Goal: Information Seeking & Learning: Learn about a topic

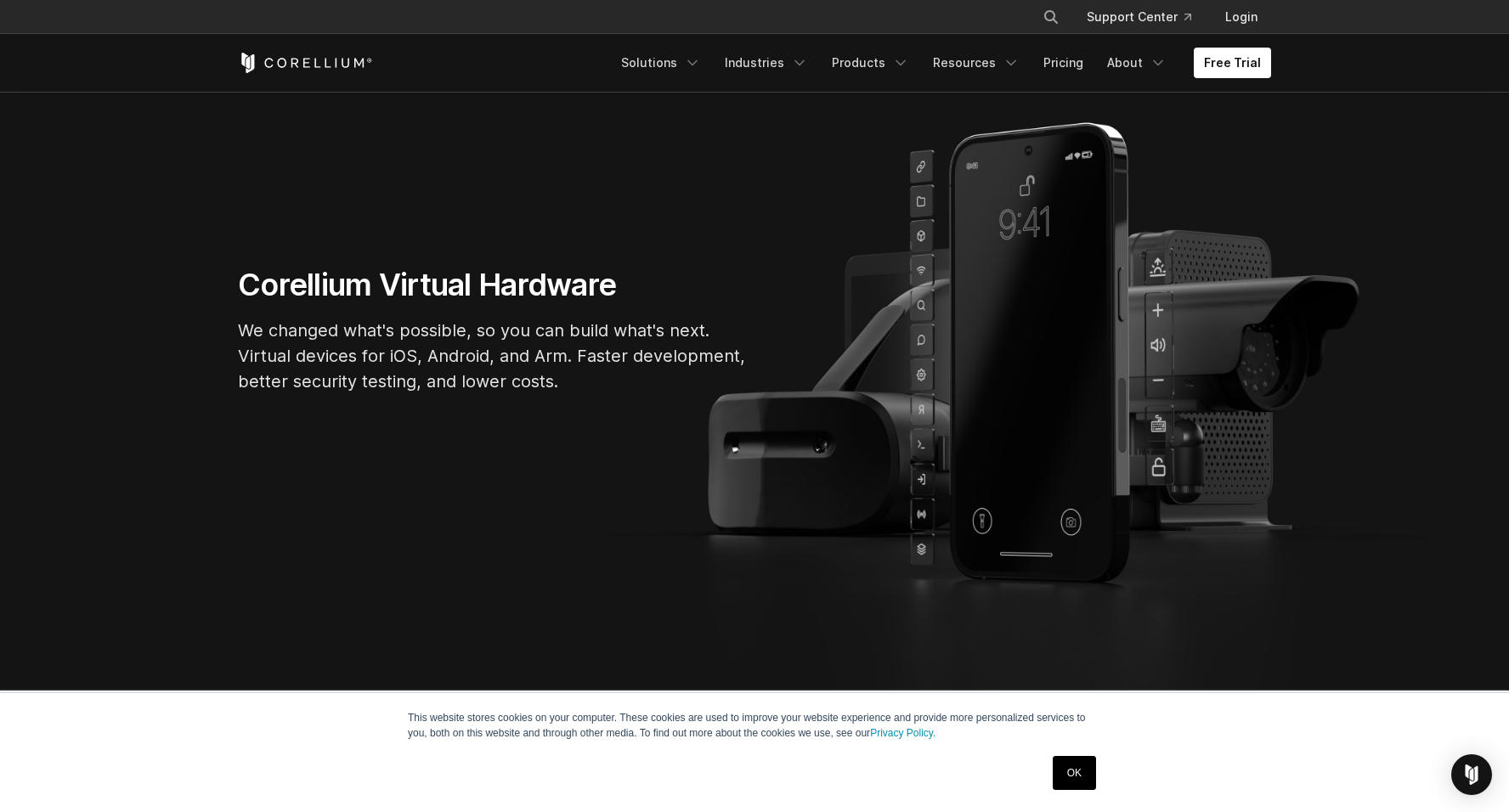
scroll to position [218, 0]
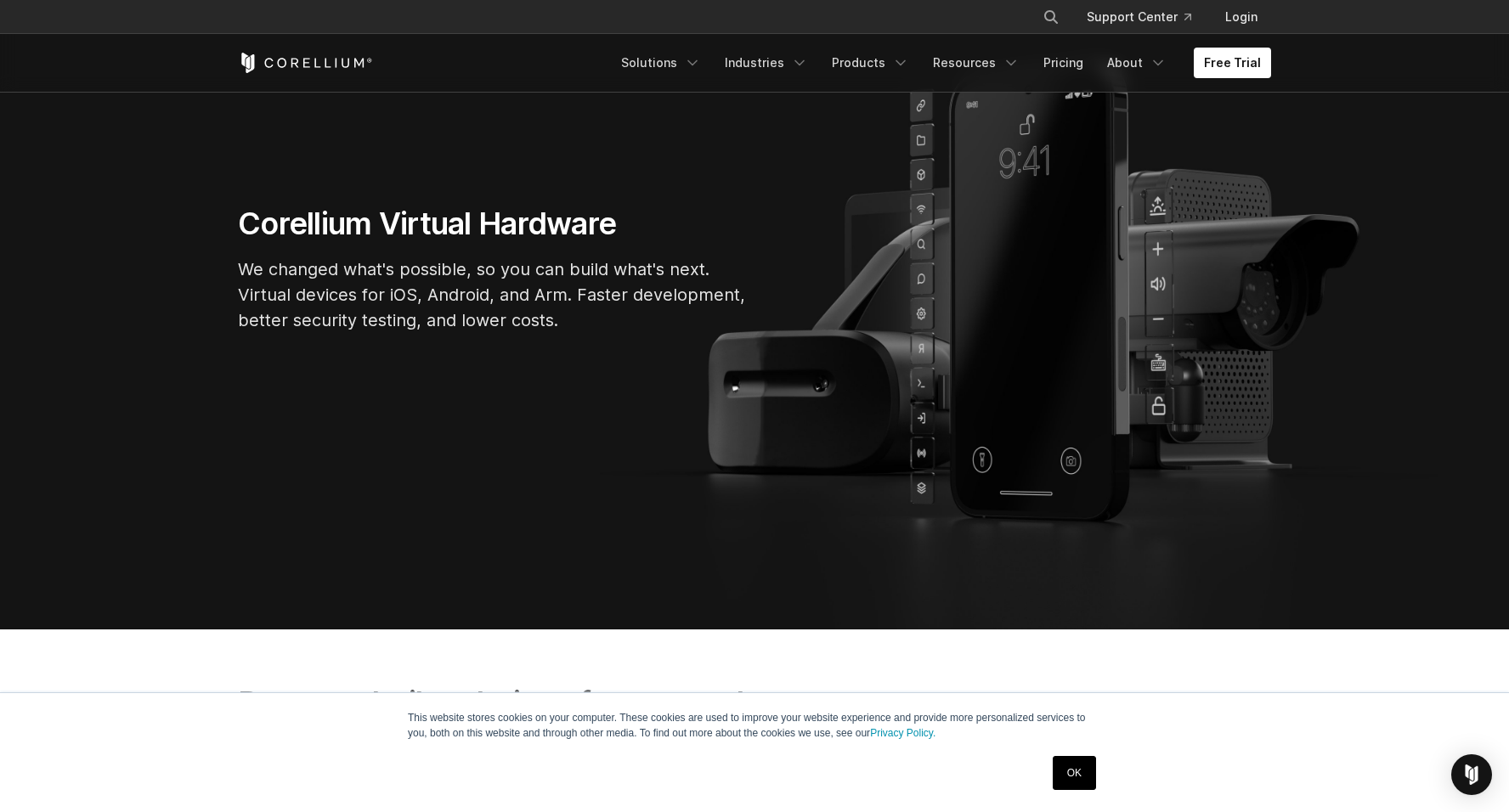
click at [556, 295] on p "We changed what's possible, so you can build what's next. Virtual devices for i…" at bounding box center [493, 295] width 510 height 77
click at [553, 295] on p "We changed what's possible, so you can build what's next. Virtual devices for i…" at bounding box center [493, 295] width 510 height 77
click at [806, 64] on icon "Navigation Menu" at bounding box center [799, 62] width 17 height 17
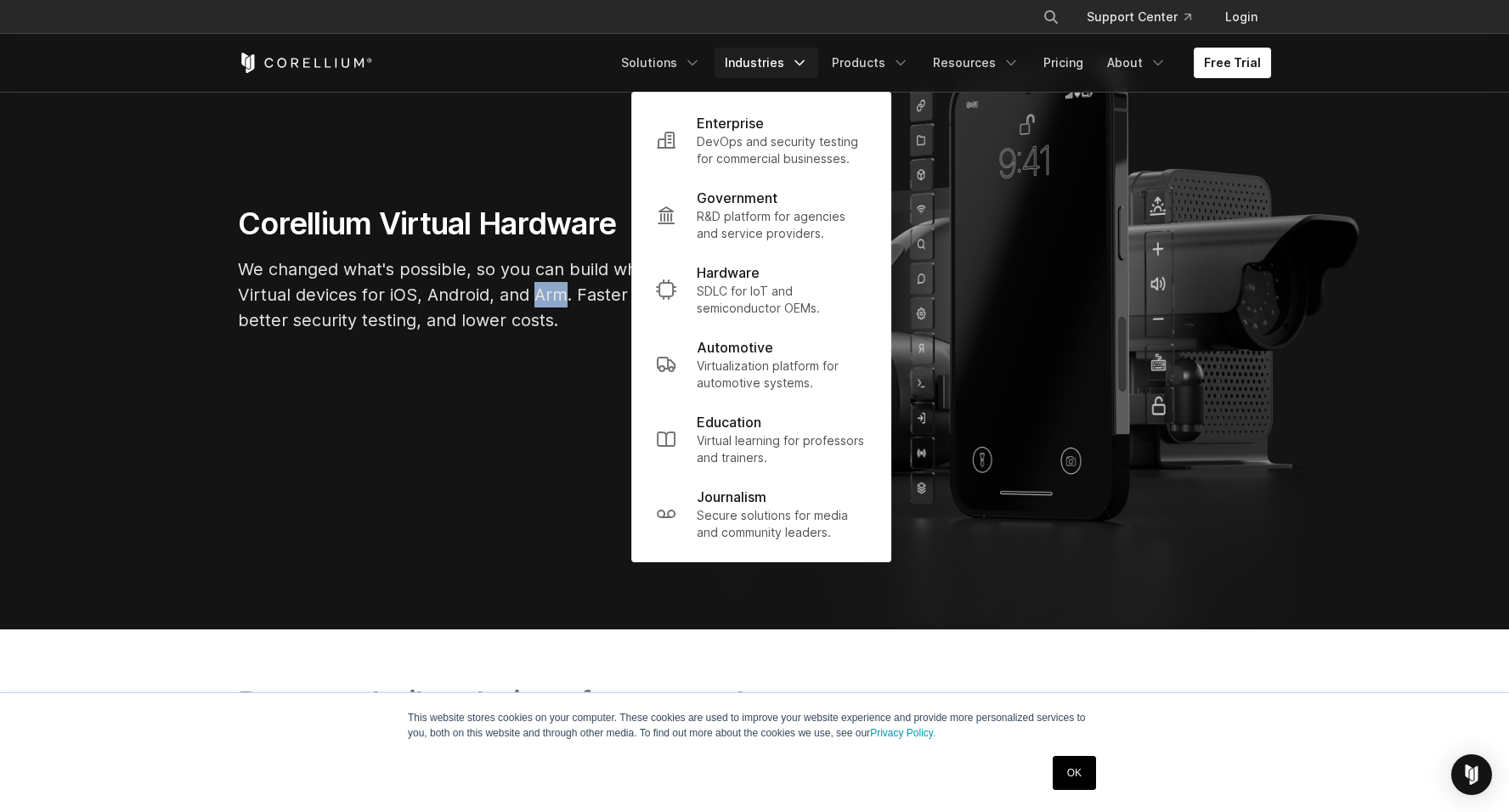
click at [535, 153] on section "Corellium Virtual Hardware We changed what's possible, so you can build what's …" at bounding box center [754, 276] width 1509 height 707
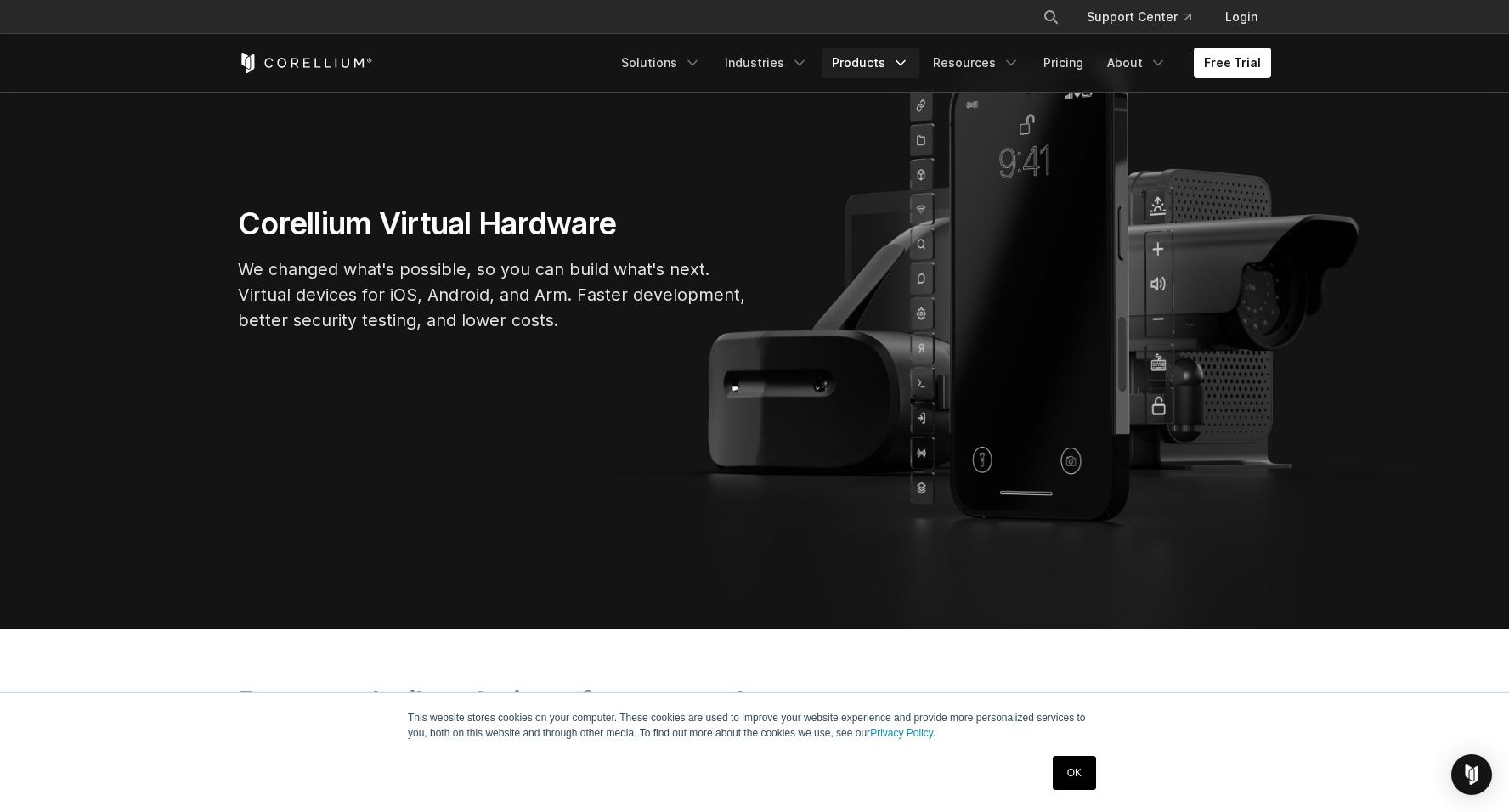
click at [910, 57] on icon "Navigation Menu" at bounding box center [900, 62] width 17 height 17
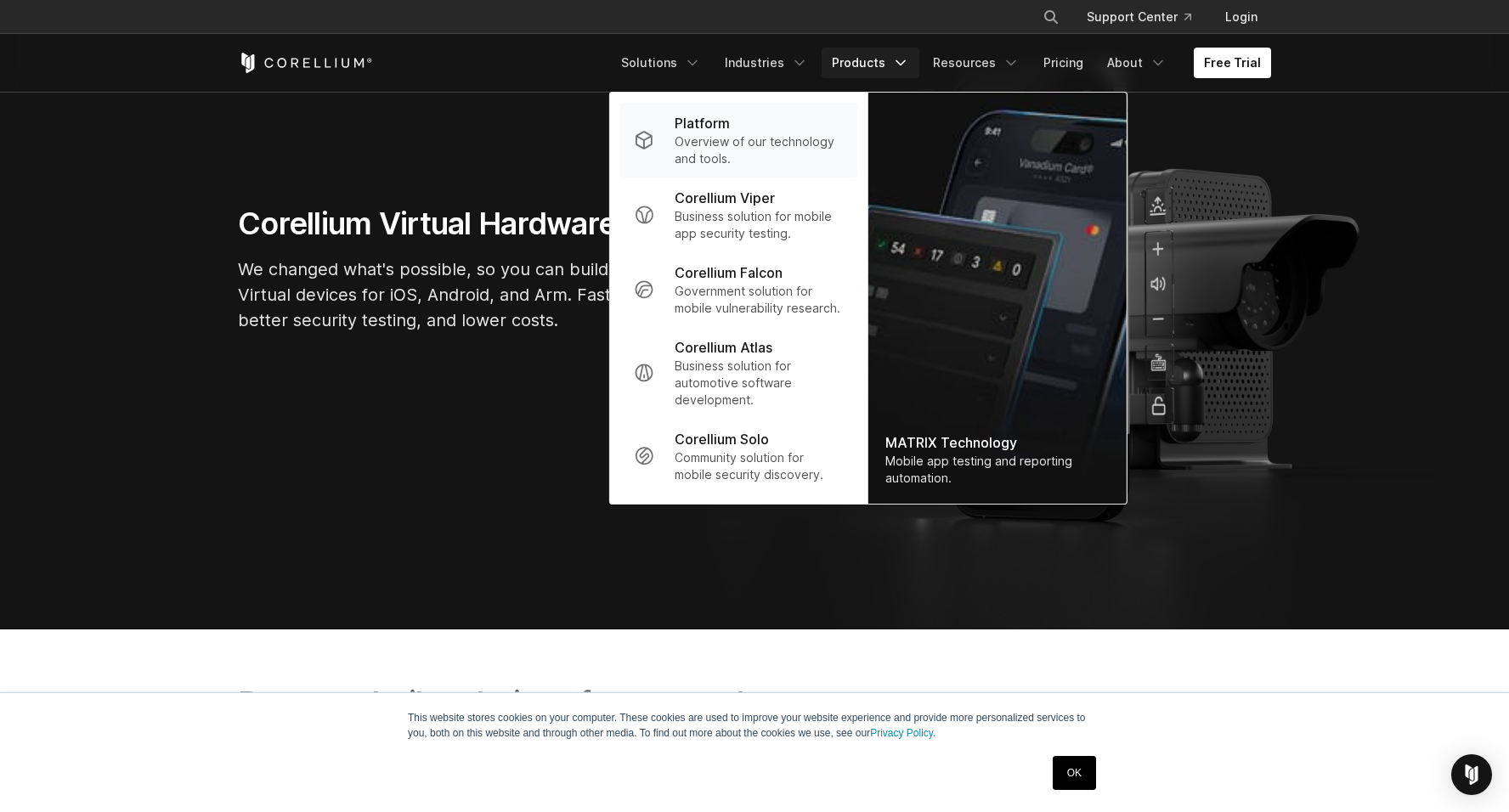
click at [830, 134] on p "Overview of our technology and tools." at bounding box center [759, 151] width 169 height 34
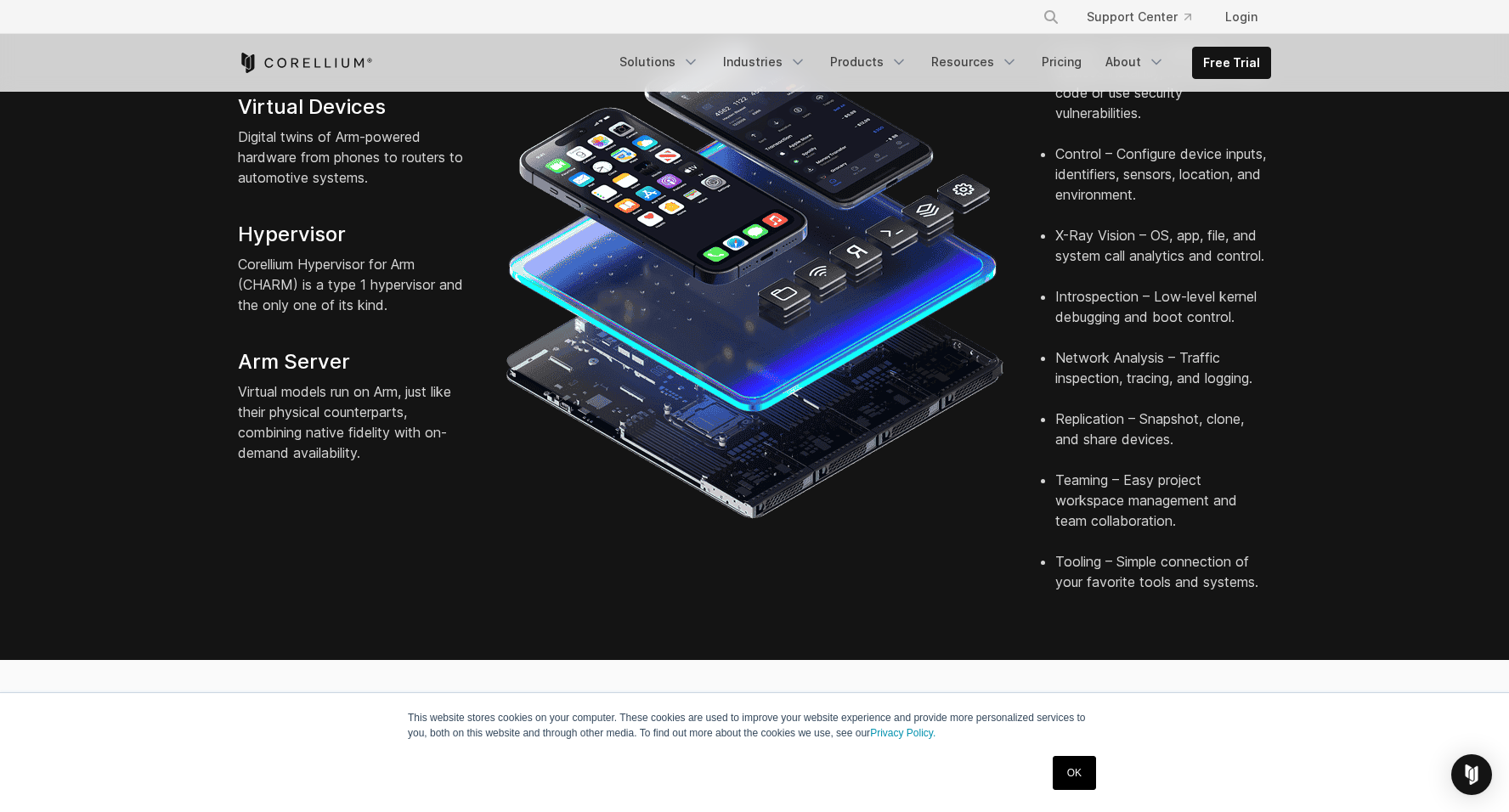
scroll to position [538, 0]
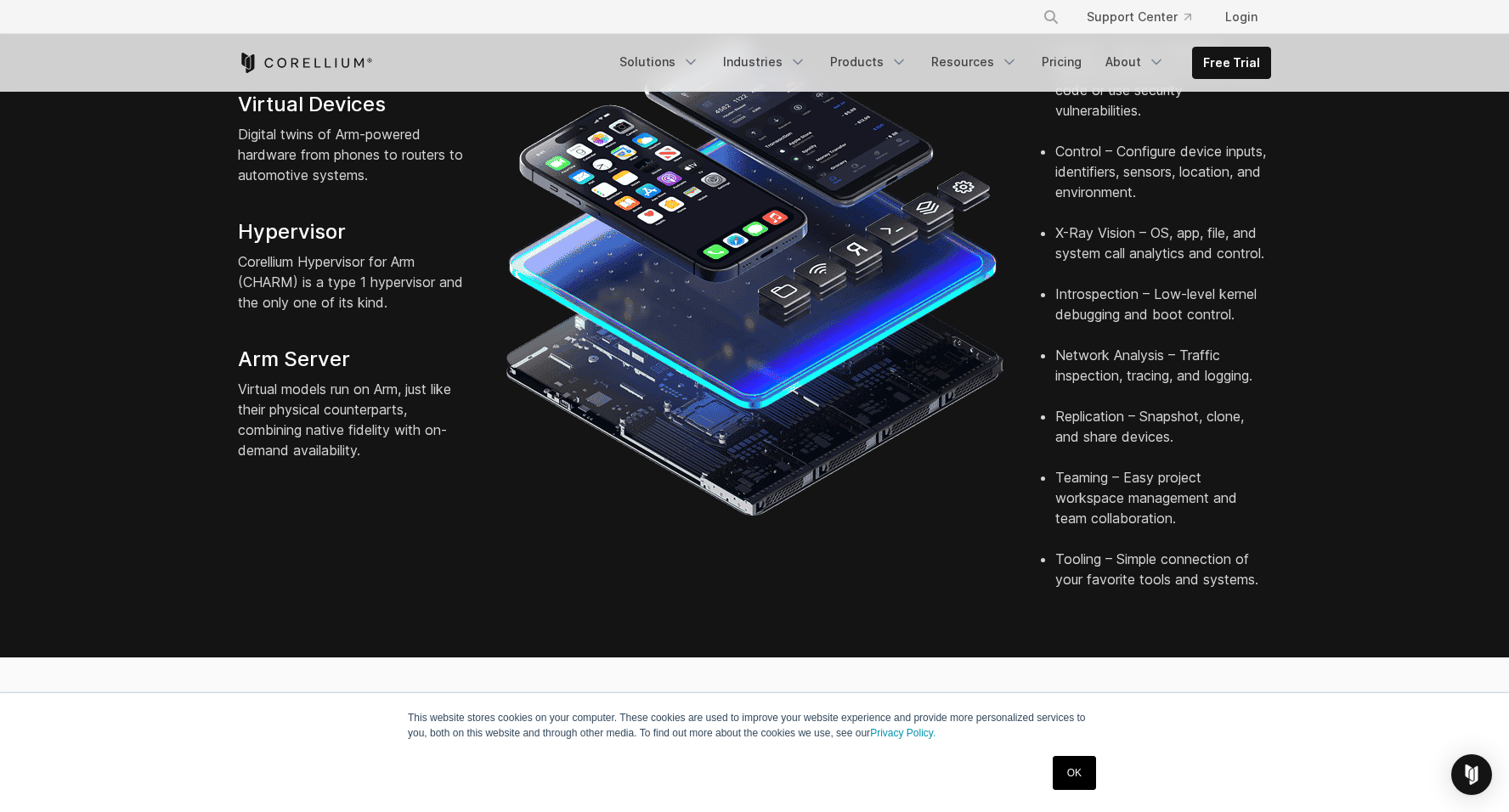
click at [1075, 762] on link "OK" at bounding box center [1075, 773] width 43 height 34
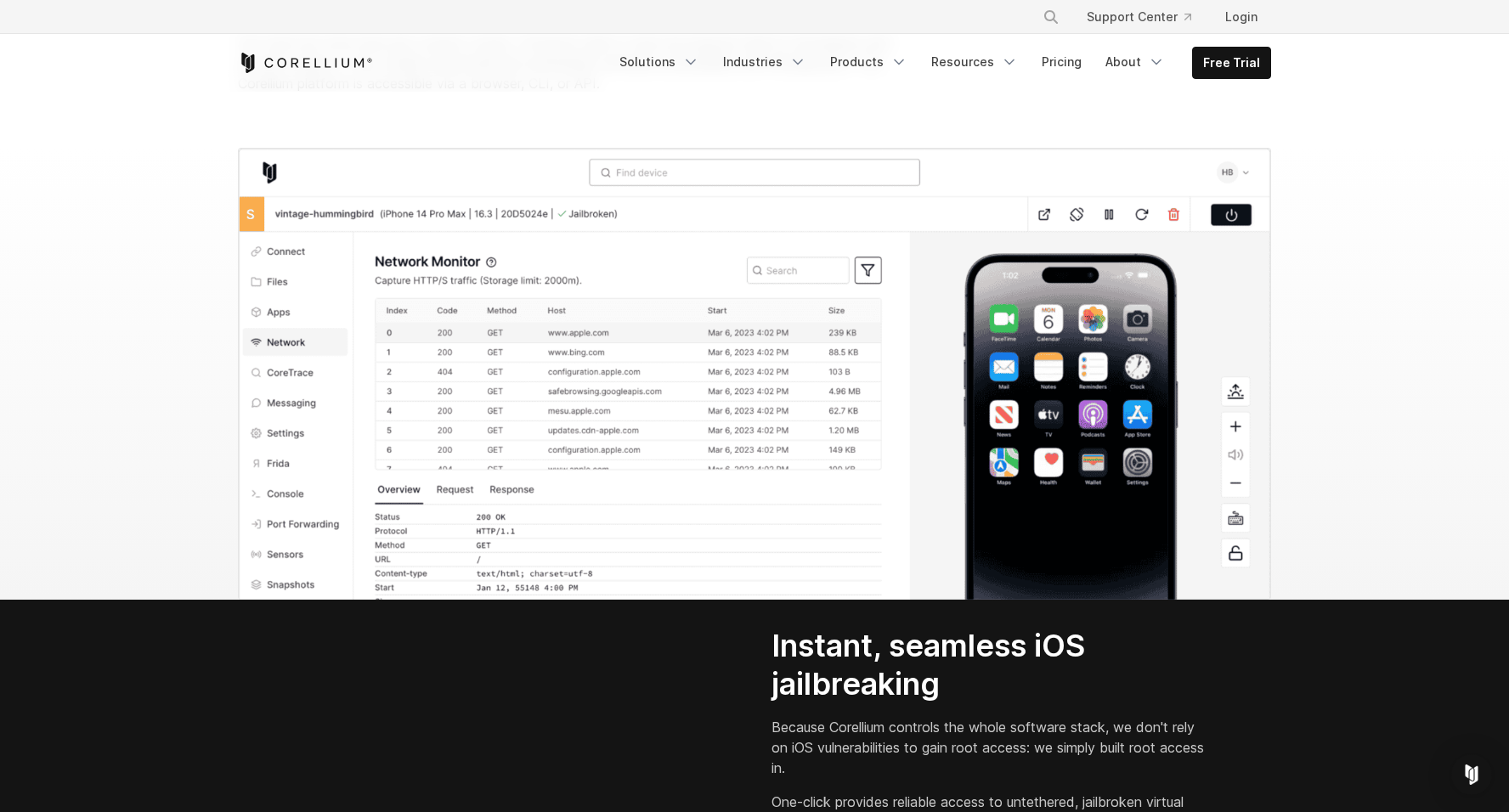
scroll to position [1792, 0]
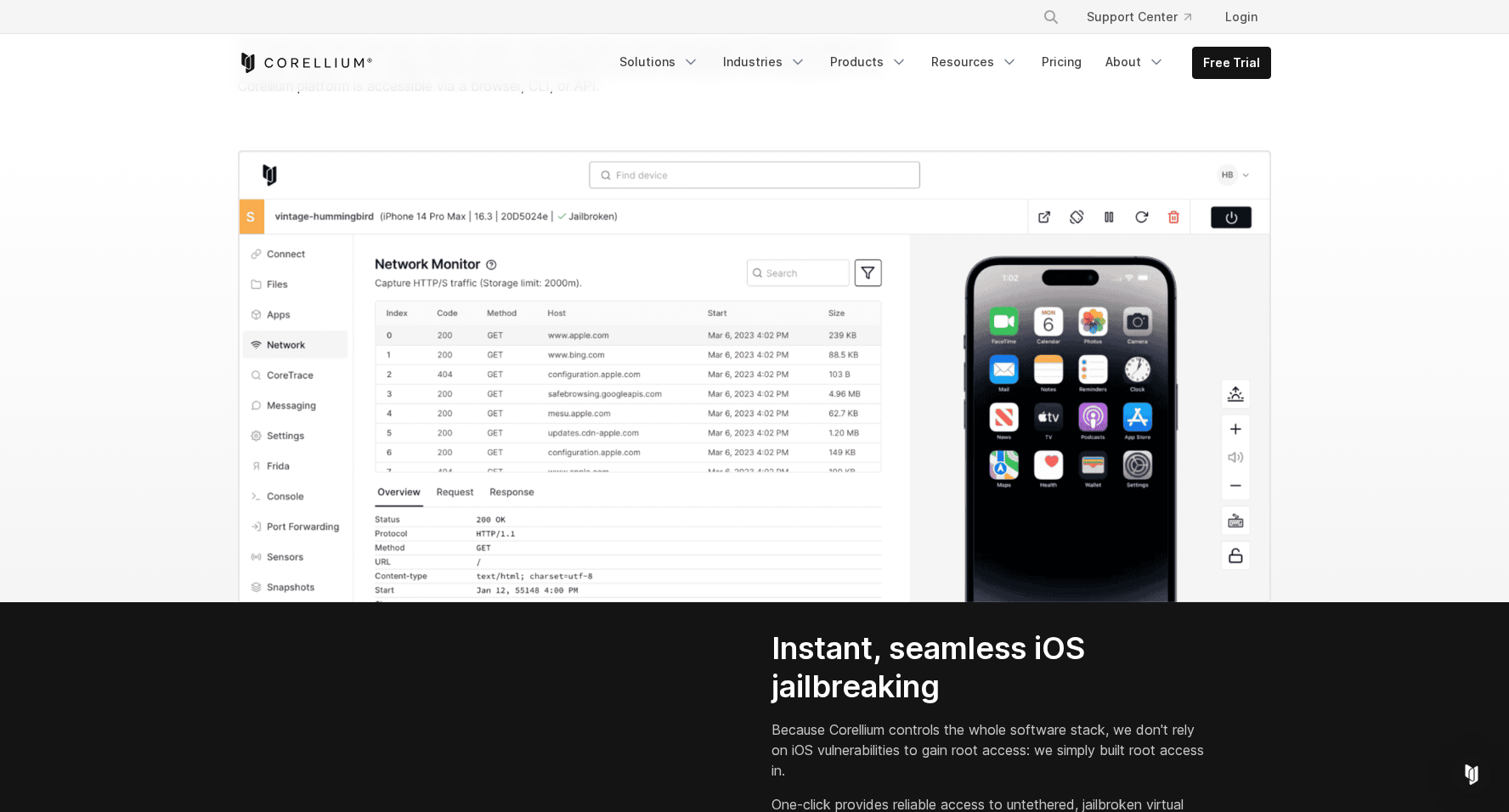
click at [597, 190] on img at bounding box center [755, 376] width 1034 height 452
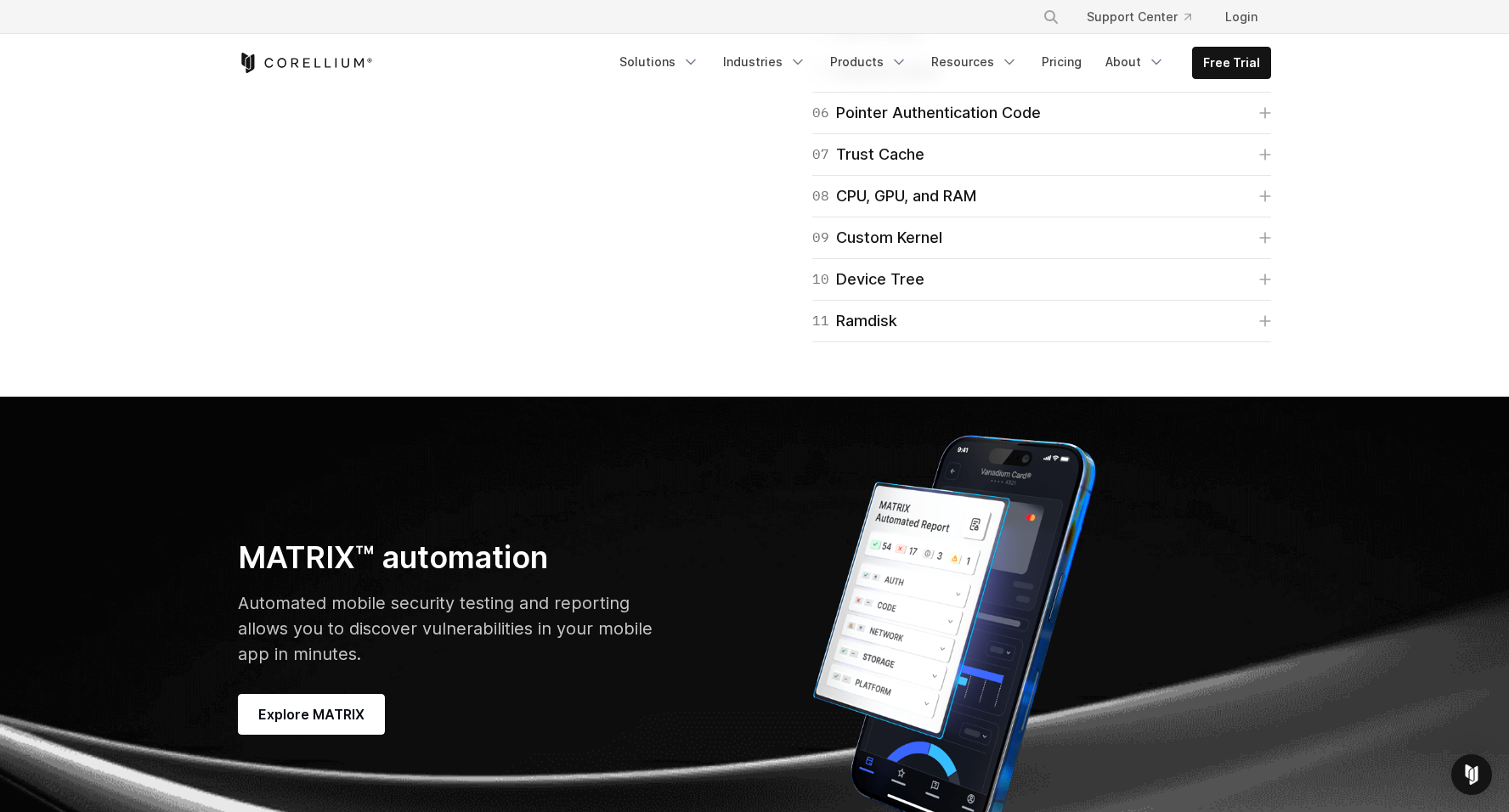
scroll to position [4477, 0]
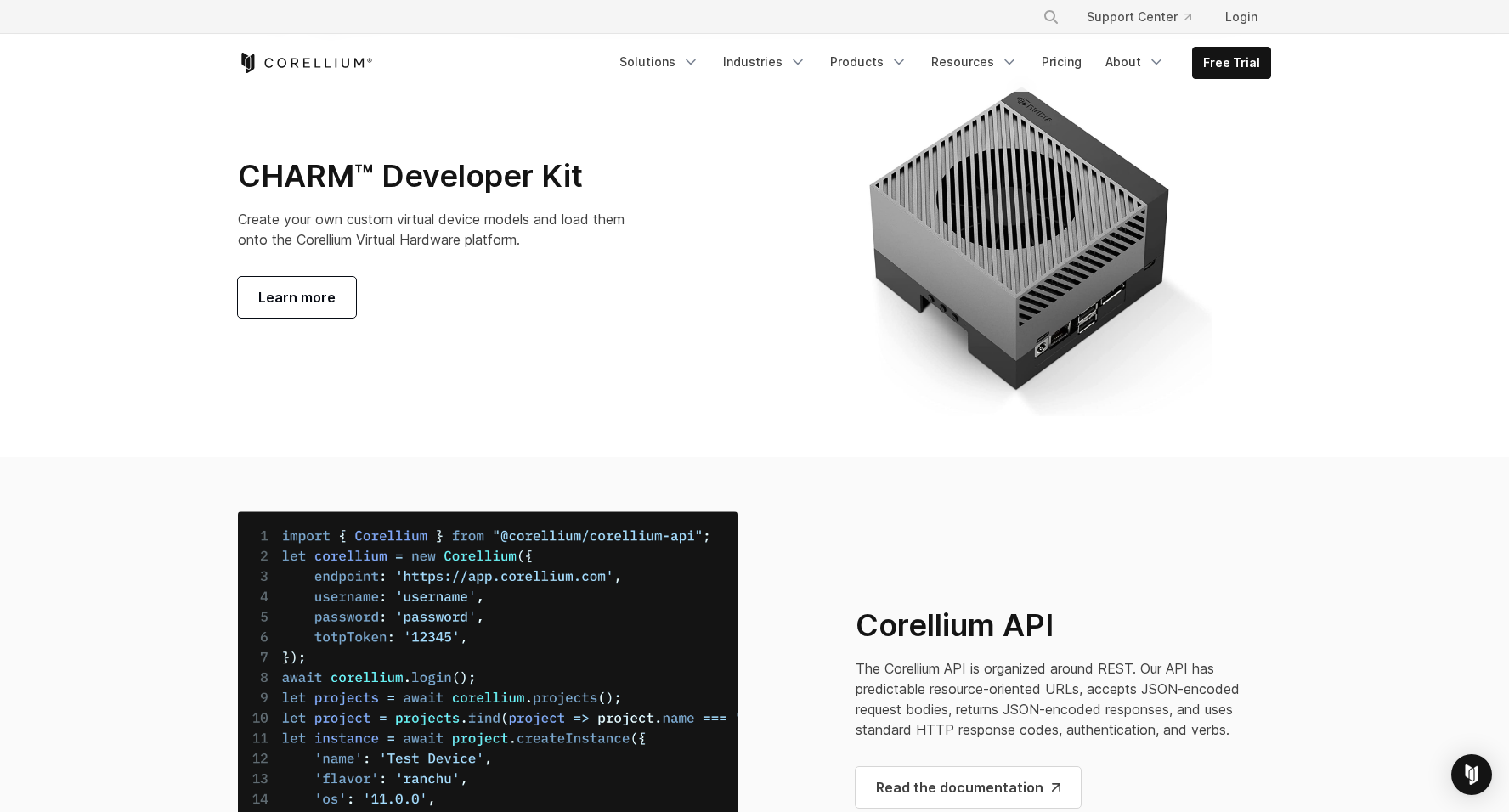
scroll to position [6068, 0]
